Goal: Transaction & Acquisition: Purchase product/service

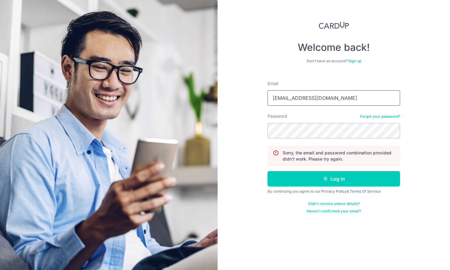
click at [287, 100] on input "jaslynjtan@gmail.com" at bounding box center [334, 97] width 133 height 15
type input "jaslynjltan@gmail.com"
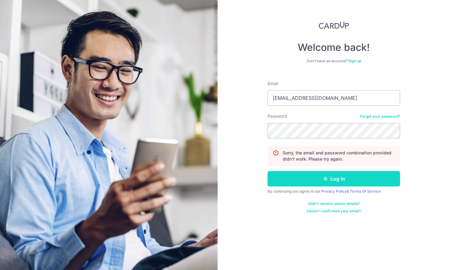
click at [318, 182] on button "Log in" at bounding box center [334, 178] width 133 height 15
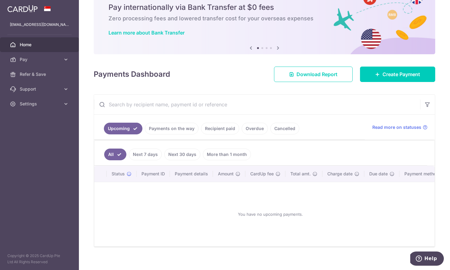
scroll to position [26, 0]
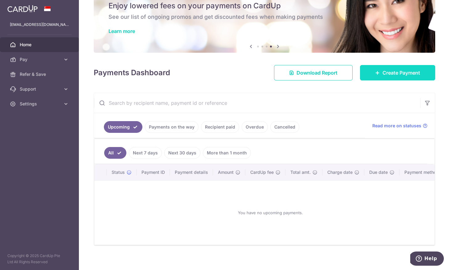
click at [386, 76] on span "Create Payment" at bounding box center [402, 72] width 38 height 7
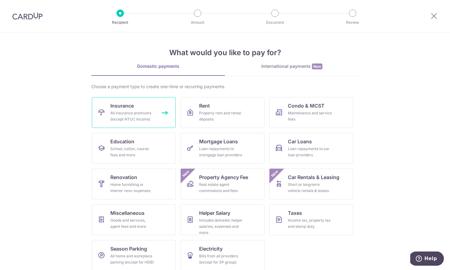
click at [157, 109] on link "Insurance All insurance premiums (except NTUC Income)" at bounding box center [134, 112] width 84 height 31
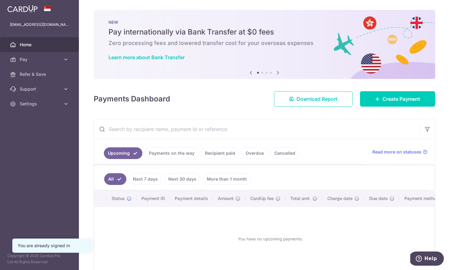
click at [219, 150] on link "Recipient paid" at bounding box center [220, 153] width 38 height 12
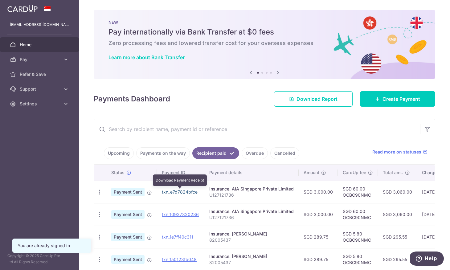
click at [187, 192] on link "txn_e7d7824bfce" at bounding box center [180, 191] width 36 height 5
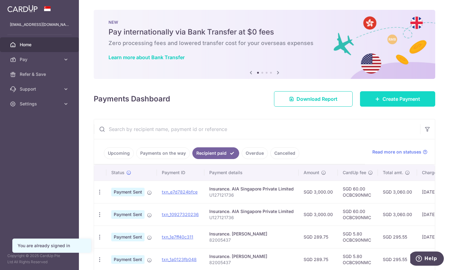
click at [379, 99] on link "Create Payment" at bounding box center [397, 98] width 75 height 15
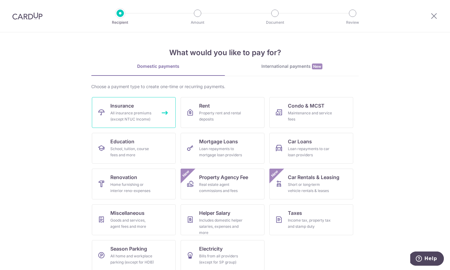
click at [146, 116] on div "All insurance premiums (except NTUC Income)" at bounding box center [132, 116] width 44 height 12
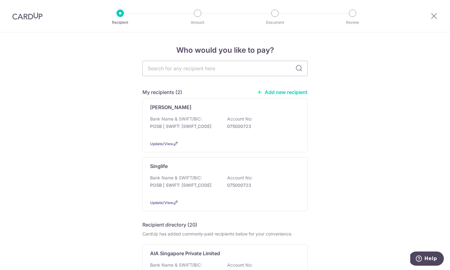
scroll to position [67, 0]
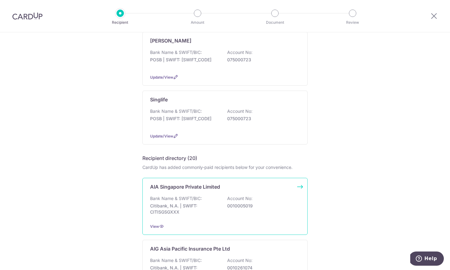
click at [248, 190] on div "AIA Singapore Private Limited" at bounding box center [221, 186] width 142 height 7
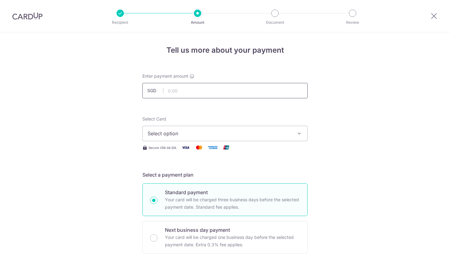
click at [220, 89] on input "text" at bounding box center [224, 90] width 165 height 15
type input "3,000.00"
click at [195, 136] on span "Select option" at bounding box center [220, 133] width 144 height 7
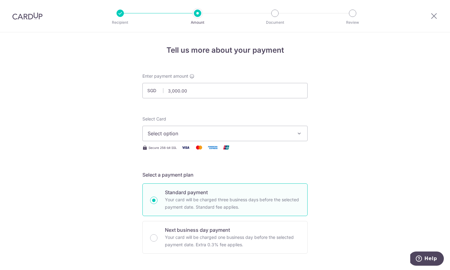
click at [242, 136] on span "Select option" at bounding box center [220, 133] width 144 height 7
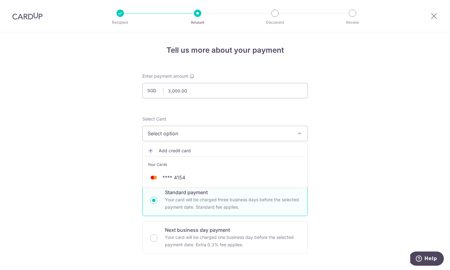
click at [220, 150] on span "Add credit card" at bounding box center [231, 151] width 144 height 6
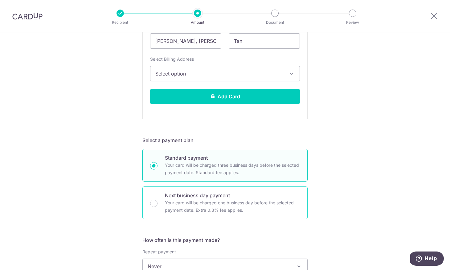
scroll to position [170, 0]
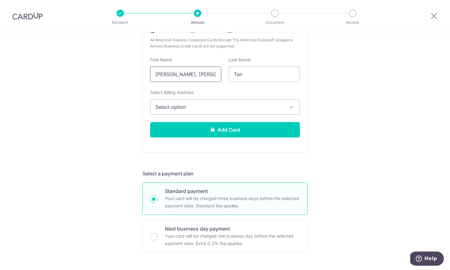
click at [206, 76] on input "Jie Ling, Jaslyn" at bounding box center [185, 74] width 71 height 15
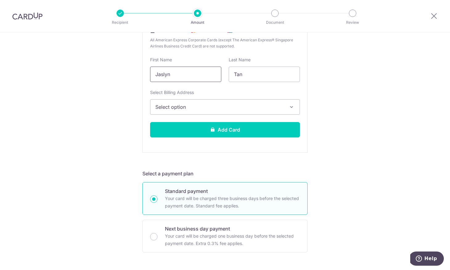
type input "Jaslyn"
click at [225, 104] on span "Select option" at bounding box center [219, 106] width 128 height 7
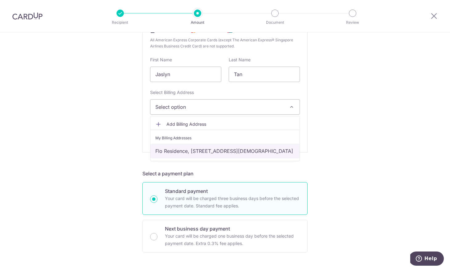
click at [216, 151] on link "Flo Residence, [STREET_ADDRESS][DEMOGRAPHIC_DATA]" at bounding box center [224, 151] width 149 height 15
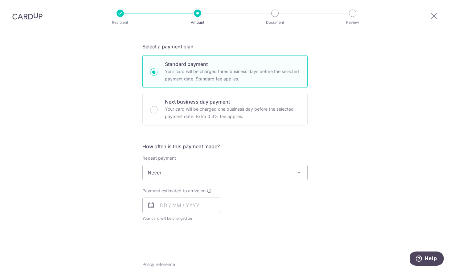
scroll to position [297, 0]
click at [246, 171] on span "Never" at bounding box center [225, 173] width 165 height 15
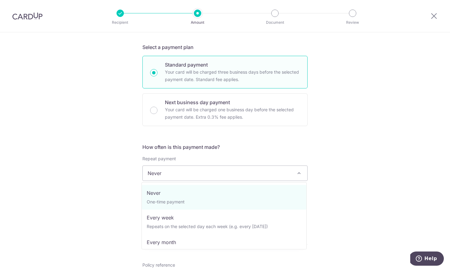
click at [354, 173] on div "Tell us more about your payment Enter payment amount SGD 3,000.00 3000.00 Selec…" at bounding box center [225, 98] width 450 height 727
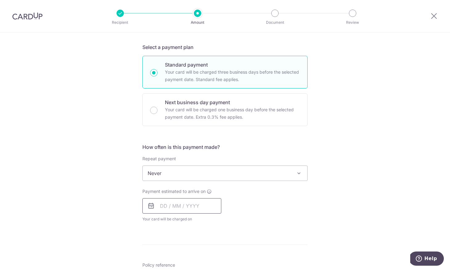
click at [164, 209] on input "text" at bounding box center [181, 205] width 79 height 15
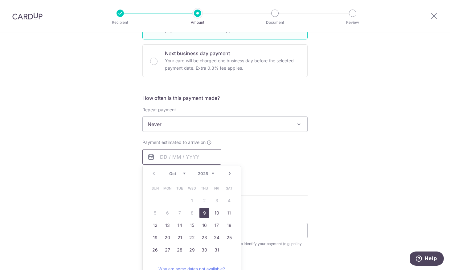
scroll to position [353, 0]
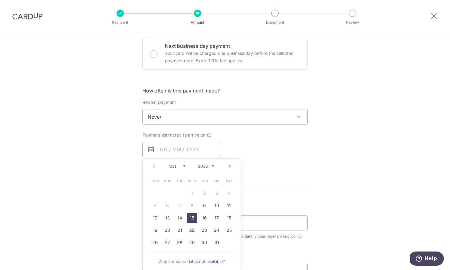
click at [191, 219] on link "15" at bounding box center [192, 218] width 10 height 10
type input "[DATE]"
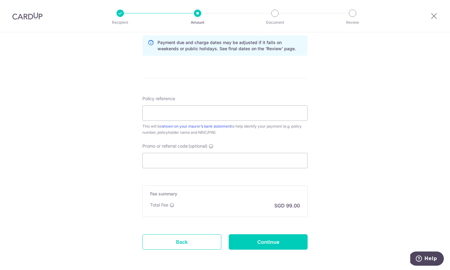
scroll to position [490, 0]
click at [154, 156] on input "Promo or referral code (optional)" at bounding box center [224, 159] width 165 height 15
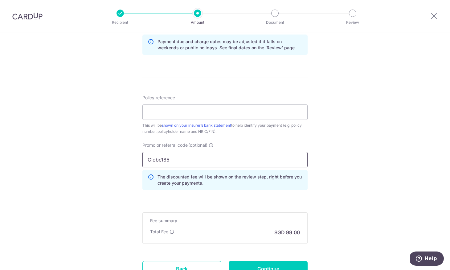
type input "Globe185"
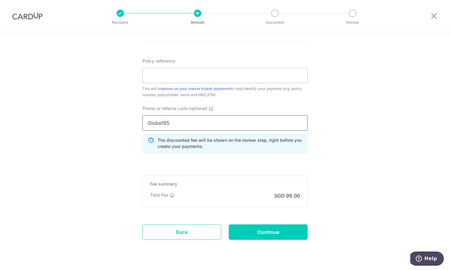
scroll to position [527, 0]
click at [258, 232] on input "Continue" at bounding box center [268, 231] width 79 height 15
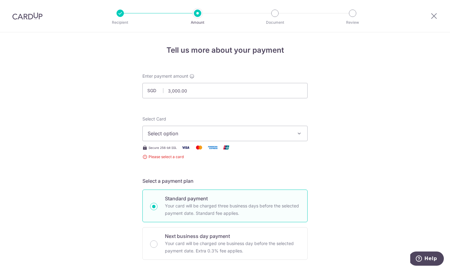
click at [271, 131] on span "Select option" at bounding box center [220, 133] width 144 height 7
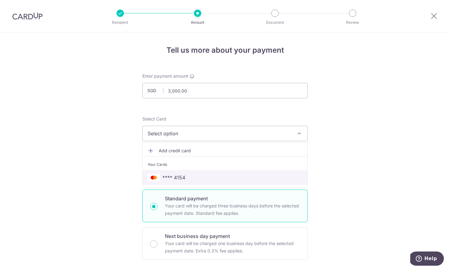
click at [231, 181] on span "**** 4154" at bounding box center [225, 177] width 155 height 7
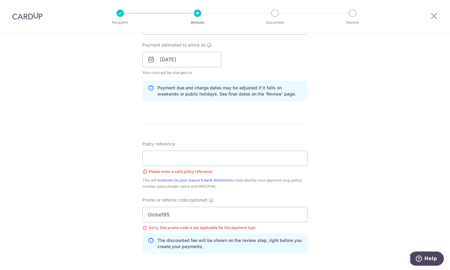
scroll to position [275, 0]
click at [183, 214] on input "Globe185" at bounding box center [224, 213] width 165 height 15
type input "OCBC90N155"
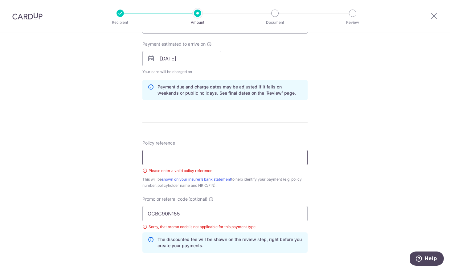
click at [244, 154] on input "Policy reference" at bounding box center [224, 157] width 165 height 15
click at [183, 158] on input "Policy reference" at bounding box center [224, 157] width 165 height 15
paste input "U127121736"
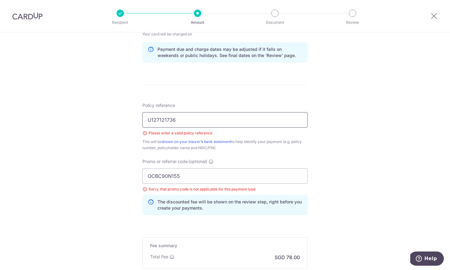
scroll to position [336, 0]
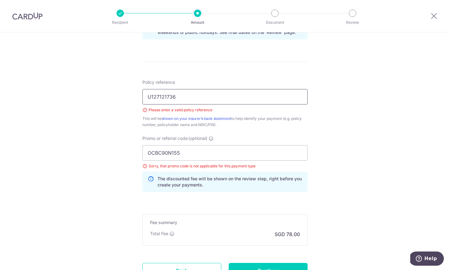
type input "U127121736"
click at [290, 164] on div "Sorry, that promo code is not applicable for this payment type" at bounding box center [224, 166] width 165 height 6
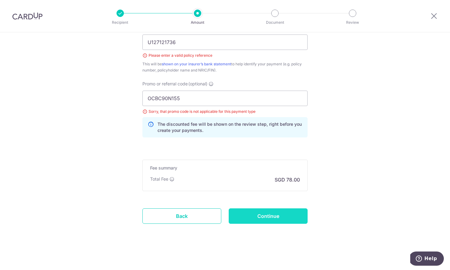
scroll to position [390, 0]
click at [279, 218] on input "Continue" at bounding box center [268, 215] width 79 height 15
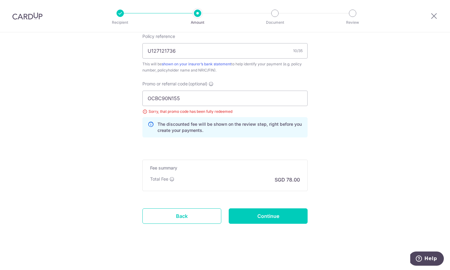
click at [279, 218] on input "Continue" at bounding box center [268, 215] width 79 height 15
click at [185, 101] on input "OCBC90N155" at bounding box center [224, 98] width 165 height 15
type input "OCBC90NV"
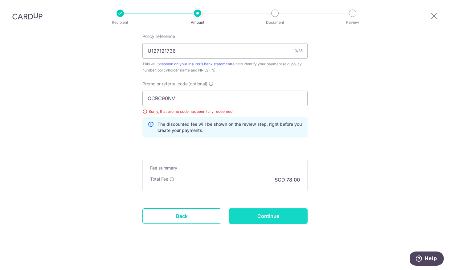
click at [246, 215] on input "Continue" at bounding box center [268, 215] width 79 height 15
click at [198, 101] on input "OCBC90NV" at bounding box center [224, 98] width 165 height 15
type input "OCBC90NMC"
click at [257, 215] on input "Continue" at bounding box center [268, 215] width 79 height 15
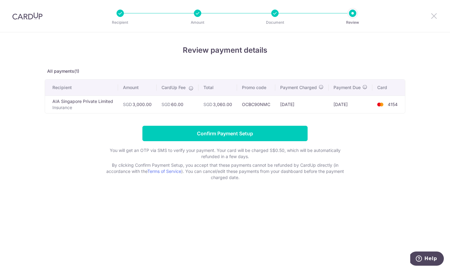
click at [435, 16] on icon at bounding box center [433, 16] width 7 height 8
